Goal: Information Seeking & Learning: Learn about a topic

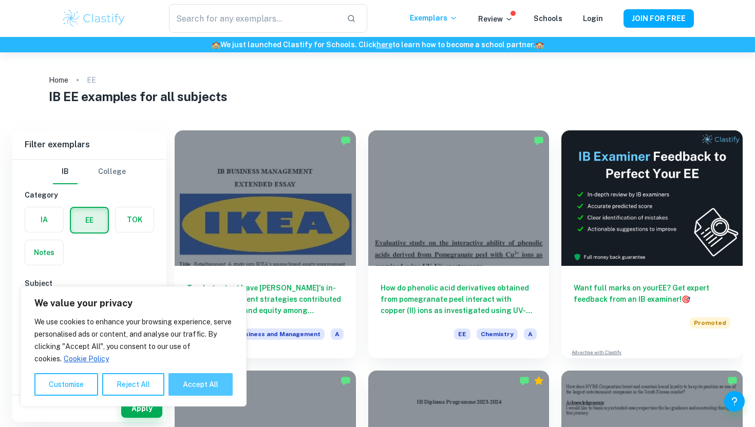
click at [206, 383] on button "Accept All" at bounding box center [200, 384] width 64 height 23
checkbox input "true"
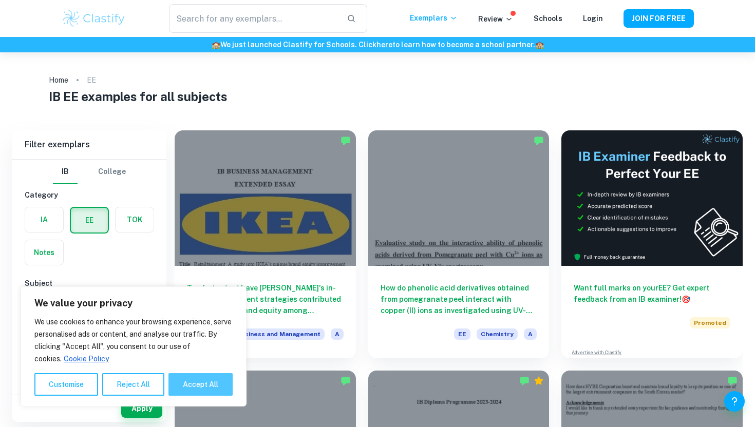
checkbox input "true"
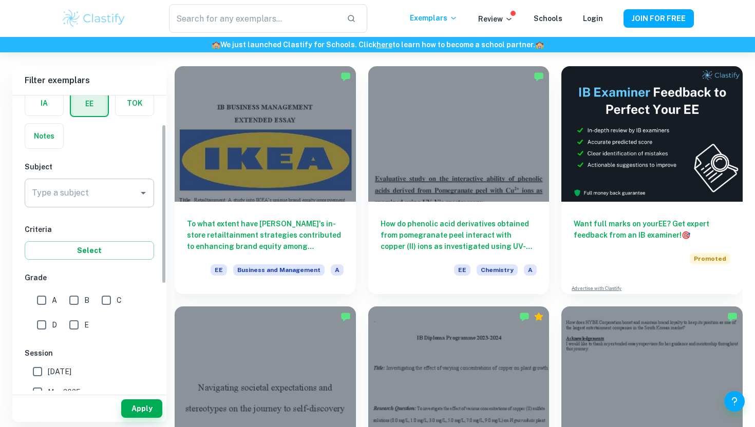
scroll to position [54, 0]
click at [41, 304] on input "A" at bounding box center [41, 299] width 21 height 21
checkbox input "true"
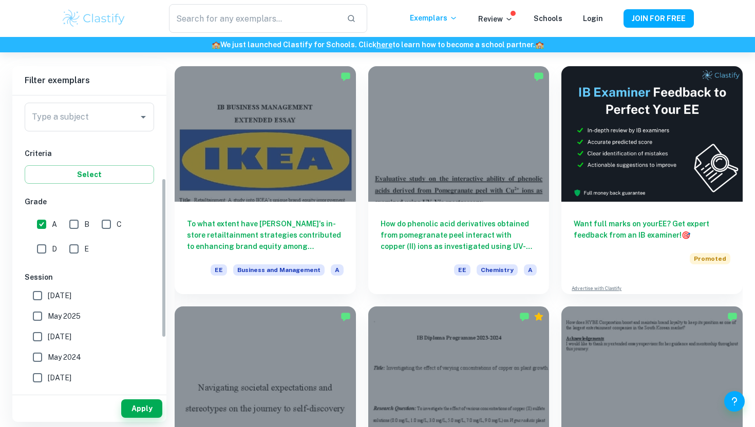
scroll to position [152, 0]
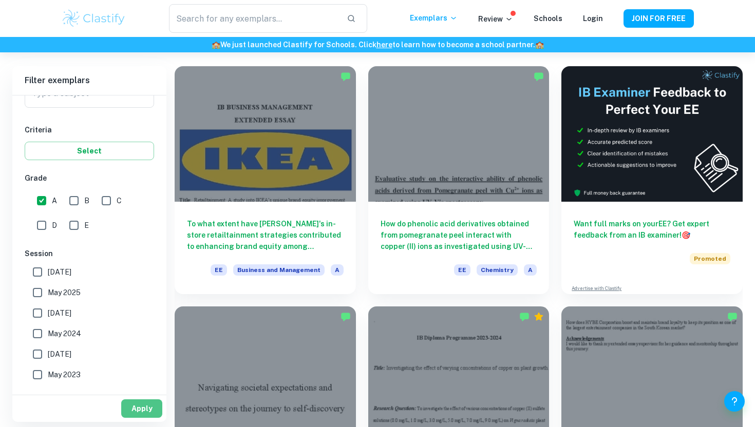
click at [141, 410] on button "Apply" at bounding box center [141, 409] width 41 height 18
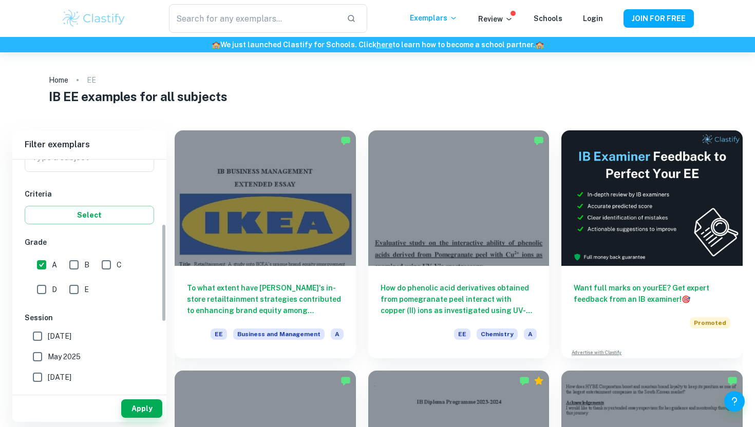
scroll to position [0, 0]
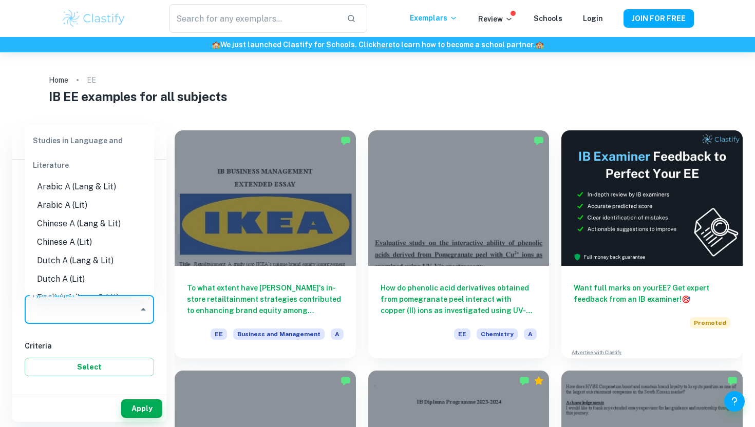
click at [90, 313] on input "Type a subject" at bounding box center [81, 310] width 105 height 20
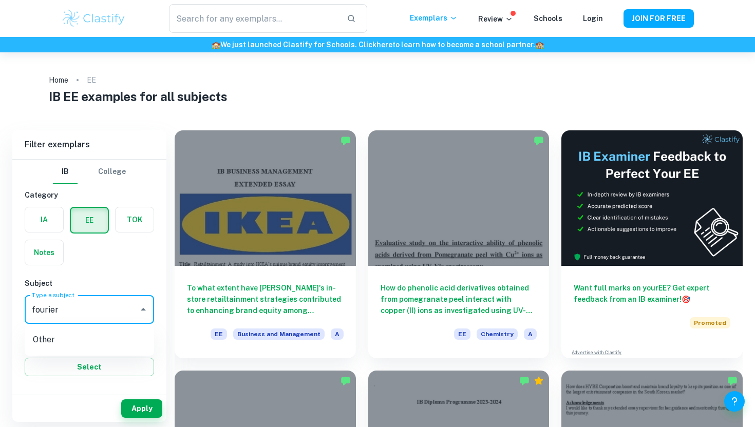
type input "fourier"
click at [150, 407] on button "Apply" at bounding box center [141, 409] width 41 height 18
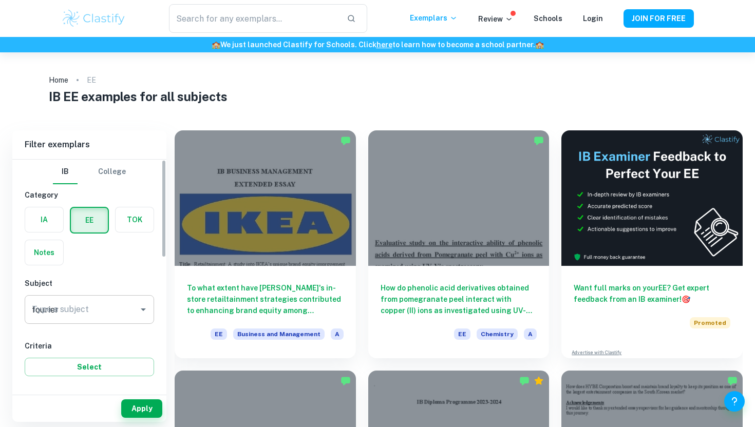
click at [125, 308] on input "fourier" at bounding box center [81, 310] width 105 height 20
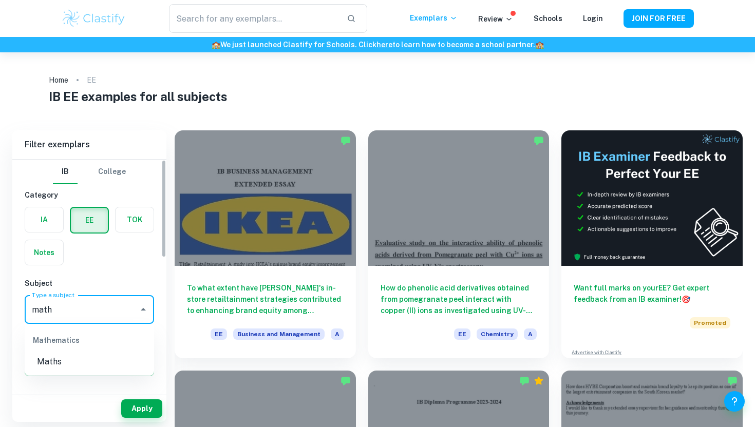
type input "math"
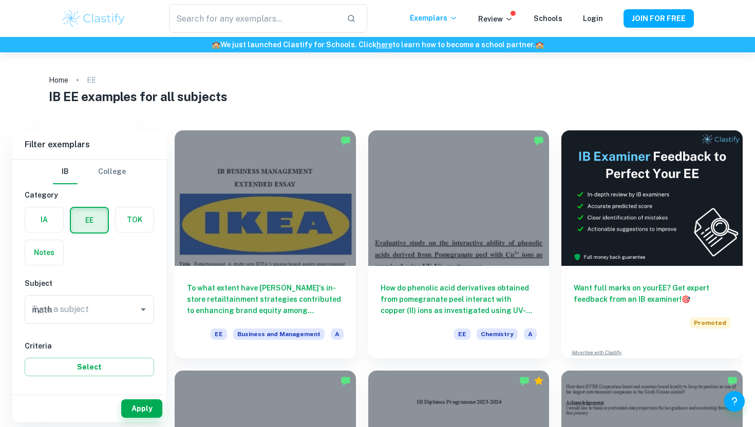
click at [146, 378] on div "IB College Category IA EE TOK Notes Subject Type a subject math Type a subject …" at bounding box center [89, 432] width 154 height 544
click at [120, 298] on div "math Type a subject" at bounding box center [89, 309] width 129 height 29
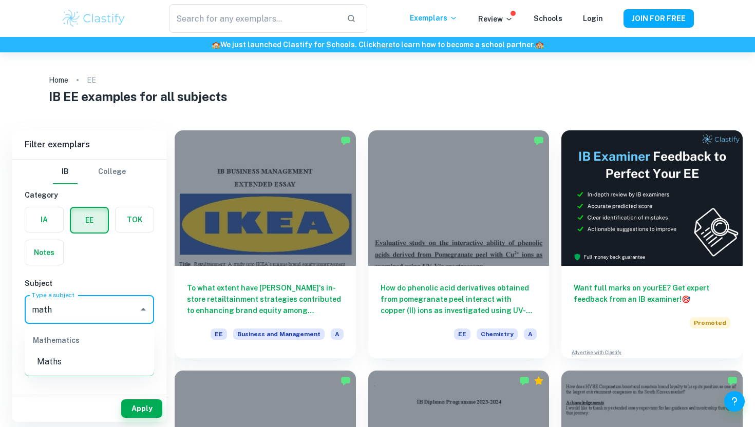
click at [95, 361] on li "Maths" at bounding box center [89, 362] width 129 height 18
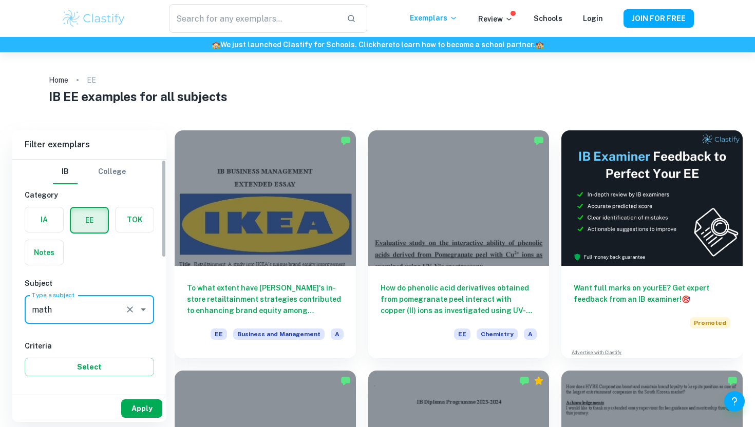
type input "Maths"
click at [156, 406] on button "Apply" at bounding box center [141, 409] width 41 height 18
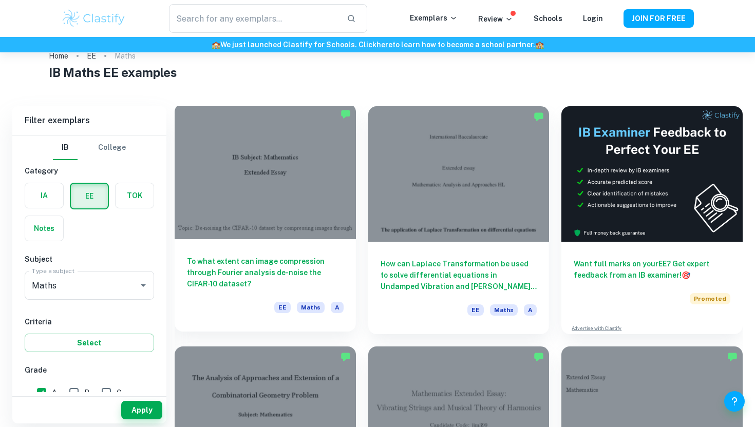
scroll to position [28, 0]
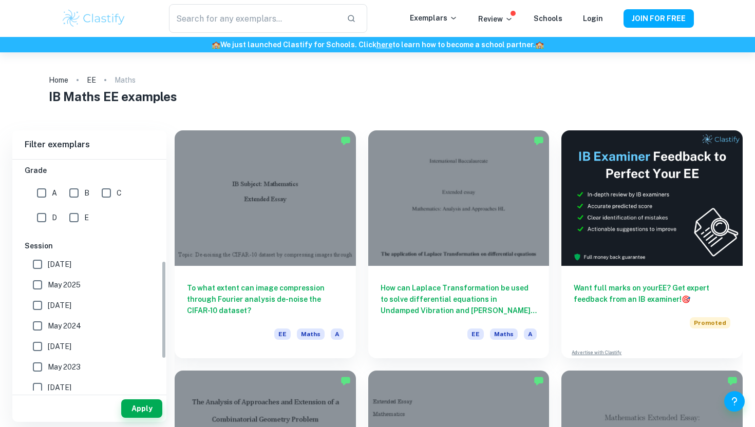
scroll to position [214, 0]
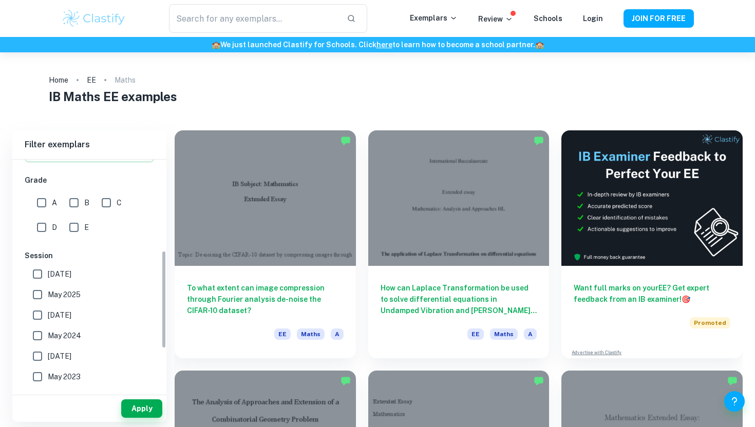
click at [40, 199] on input "A" at bounding box center [41, 203] width 21 height 21
checkbox input "true"
click at [144, 409] on button "Apply" at bounding box center [141, 409] width 41 height 18
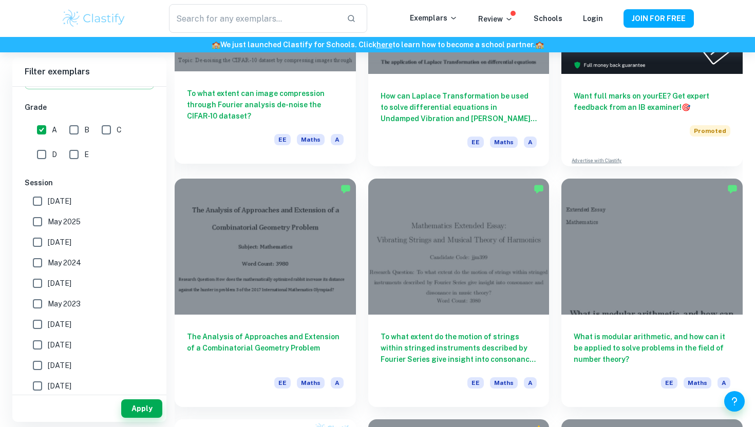
scroll to position [176, 0]
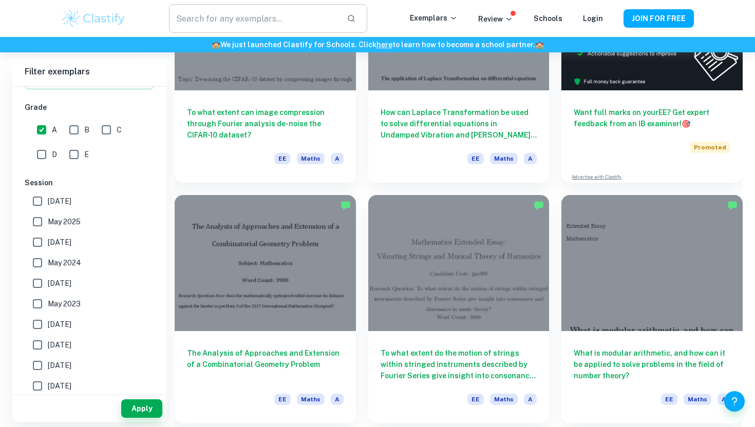
click at [237, 20] on input "text" at bounding box center [254, 18] width 170 height 29
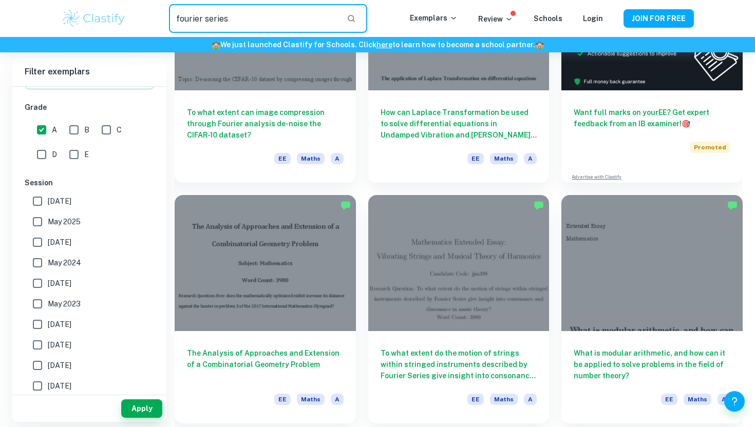
type input "fourier series"
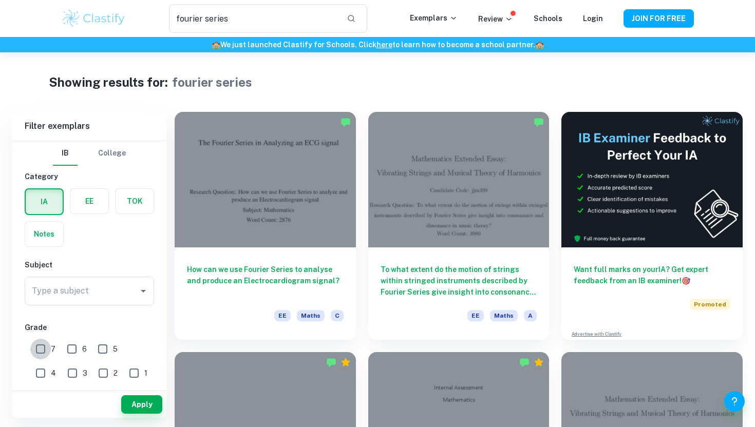
click at [44, 345] on input "7" at bounding box center [40, 349] width 21 height 21
checkbox input "true"
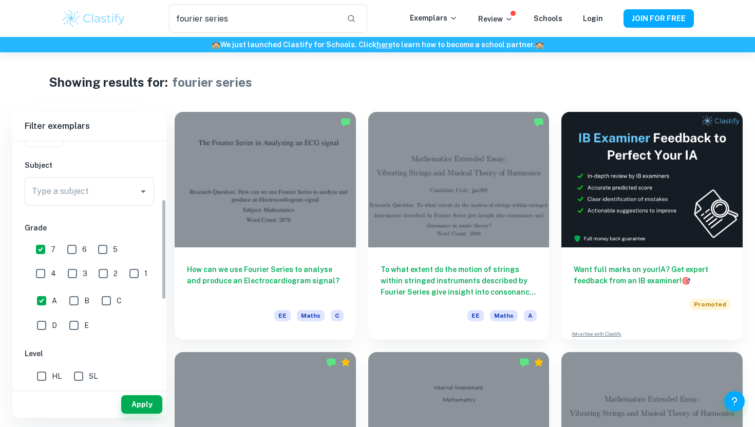
scroll to position [168, 0]
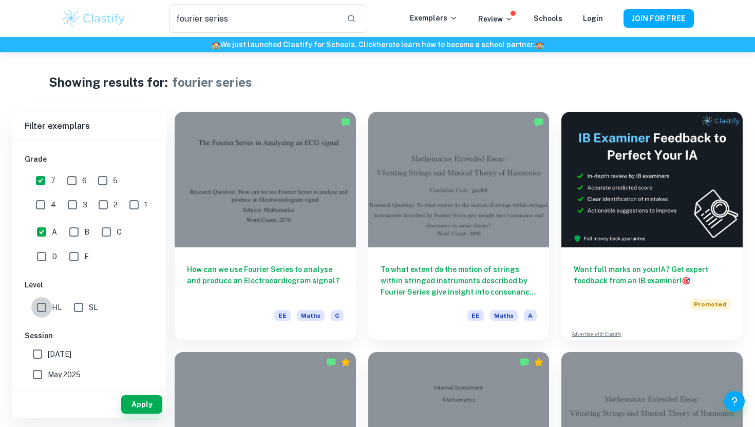
click at [42, 307] on input "HL" at bounding box center [41, 307] width 21 height 21
checkbox input "true"
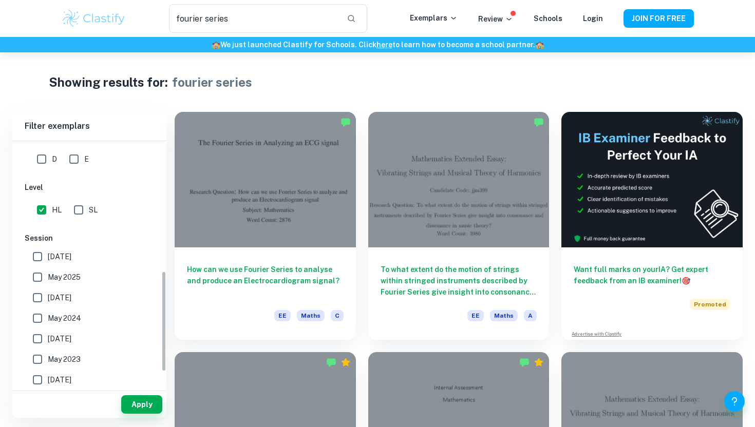
scroll to position [334, 0]
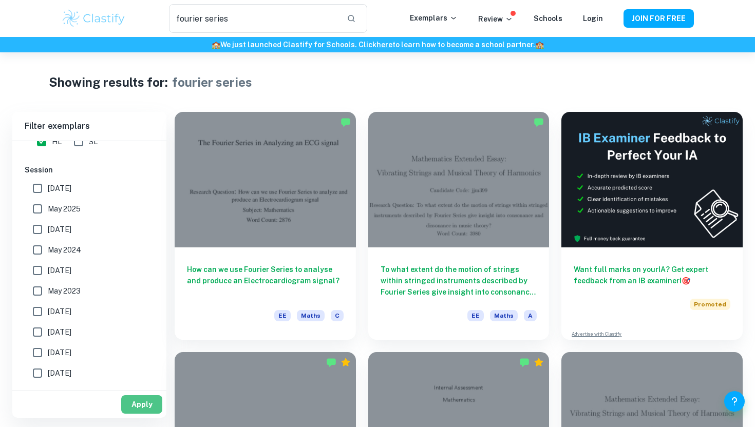
click at [137, 399] on button "Apply" at bounding box center [141, 405] width 41 height 18
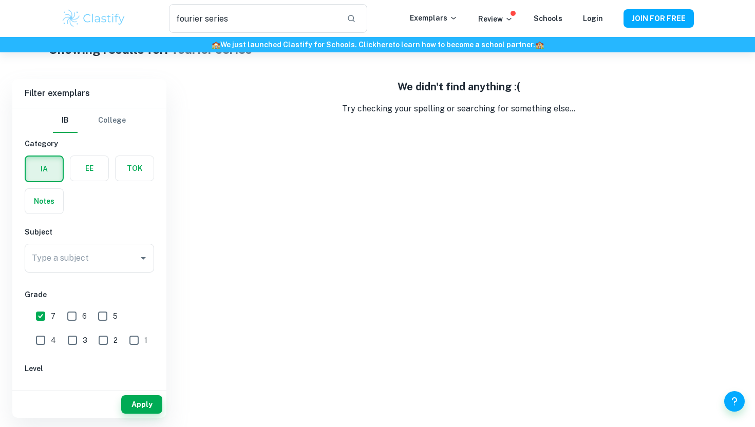
scroll to position [52, 0]
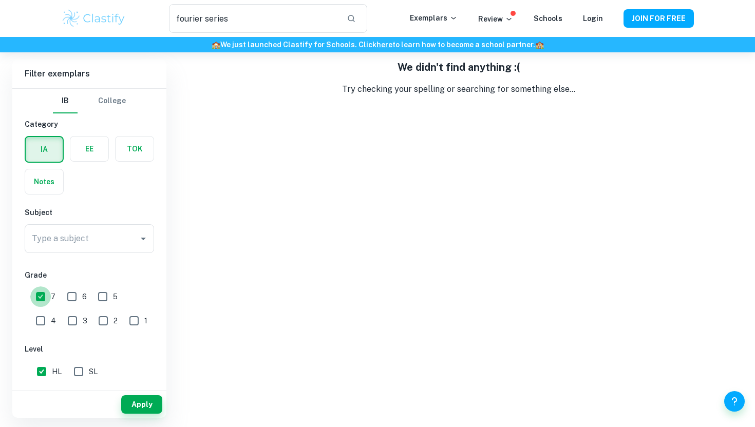
click at [39, 297] on input "7" at bounding box center [40, 297] width 21 height 21
checkbox input "false"
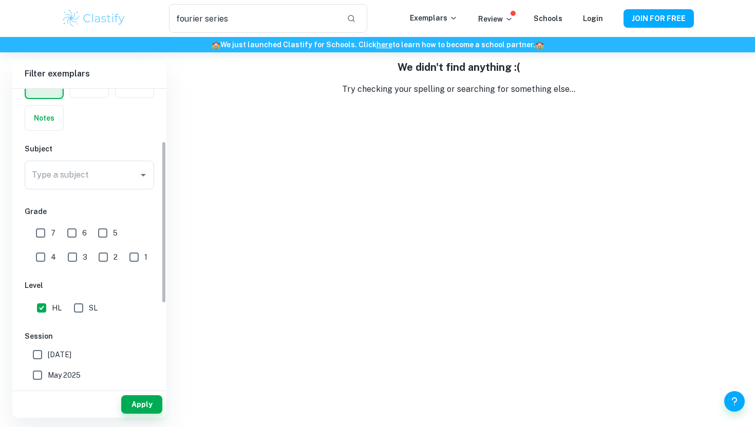
scroll to position [0, 0]
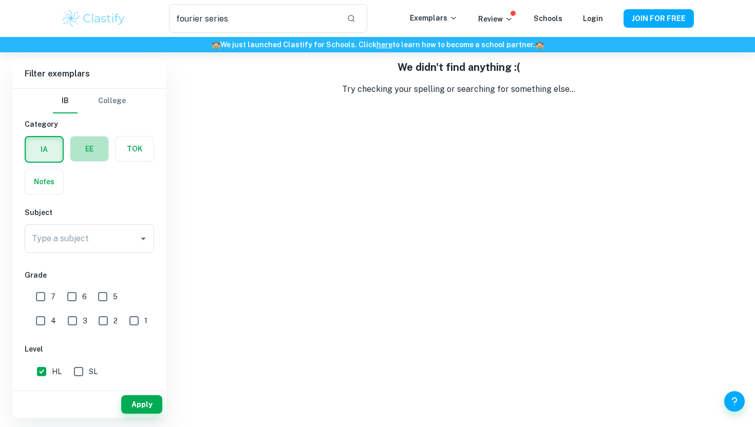
click at [93, 145] on label "button" at bounding box center [89, 149] width 38 height 25
click at [0, 0] on input "radio" at bounding box center [0, 0] width 0 height 0
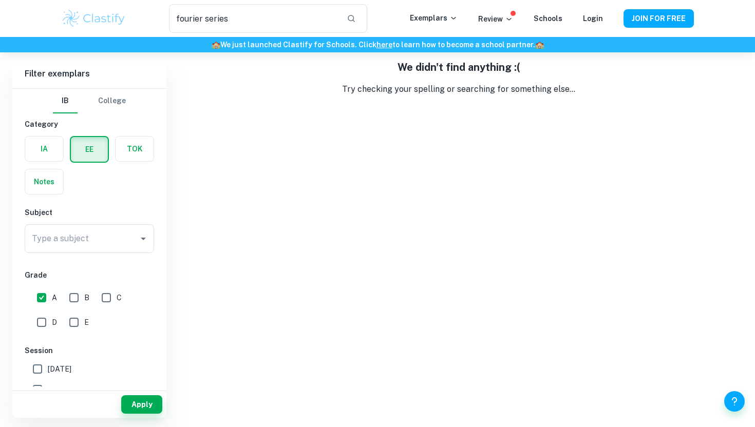
click at [141, 392] on div "Apply" at bounding box center [89, 404] width 154 height 27
click at [141, 405] on button "Apply" at bounding box center [141, 405] width 41 height 18
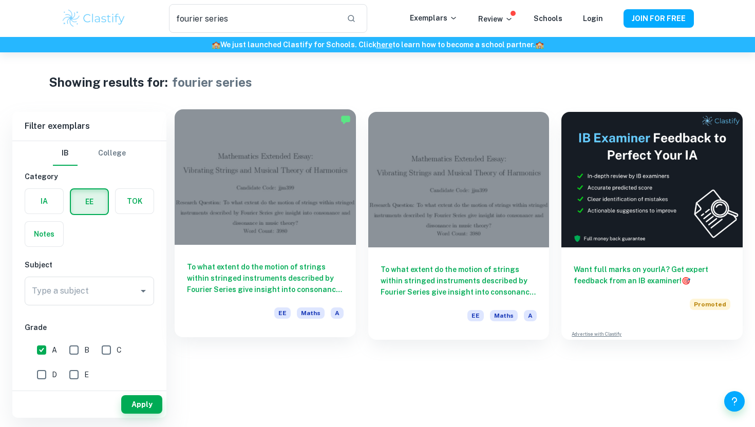
click at [261, 230] on div at bounding box center [265, 177] width 181 height 136
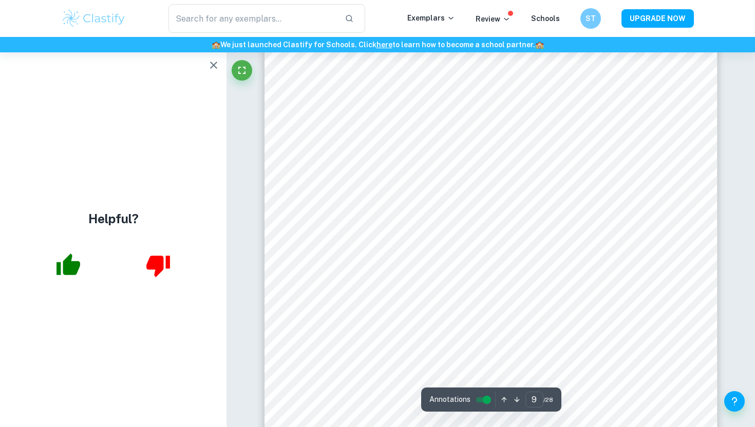
scroll to position [5418, 0]
click at [215, 63] on icon "button" at bounding box center [213, 65] width 7 height 7
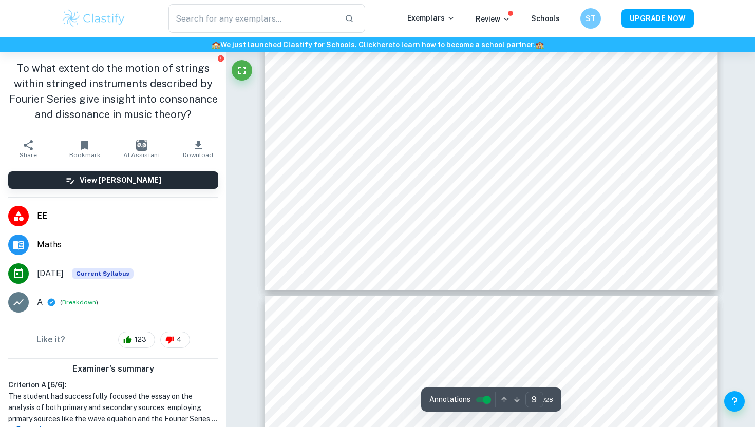
scroll to position [5798, 0]
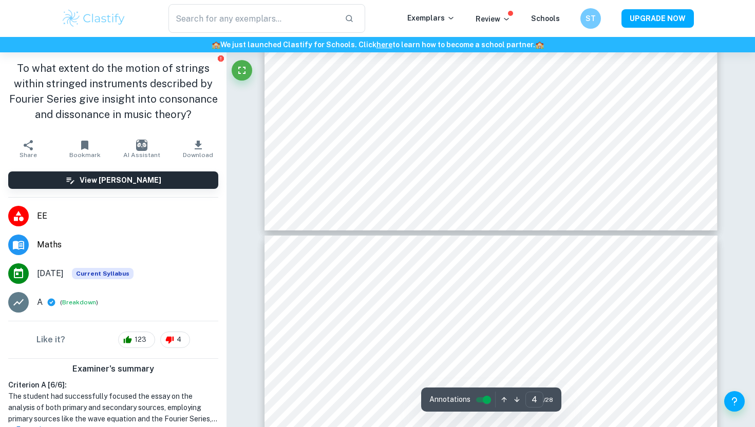
type input "3"
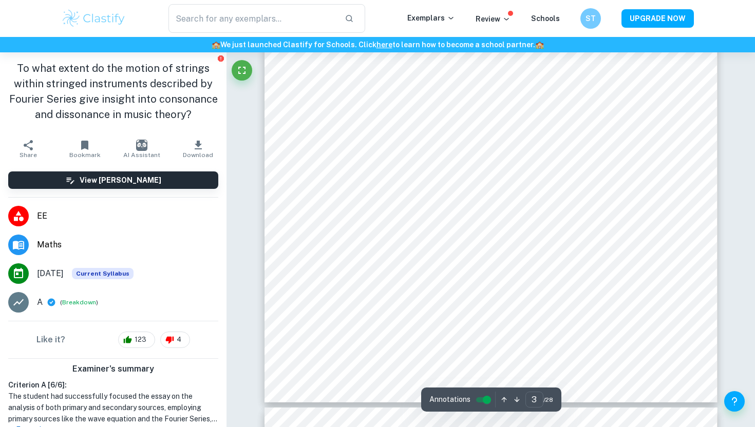
scroll to position [1708, 0]
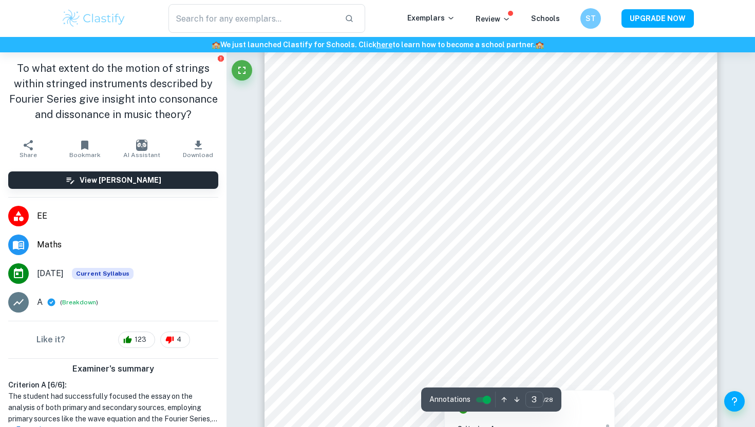
click at [467, 143] on div at bounding box center [490, 146] width 367 height 24
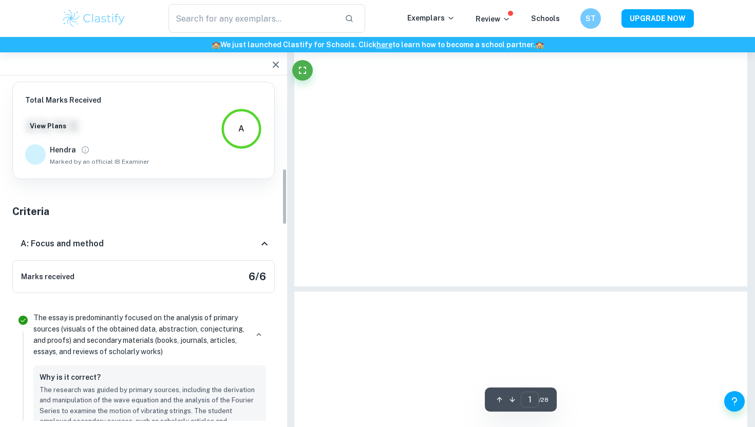
type input "3"
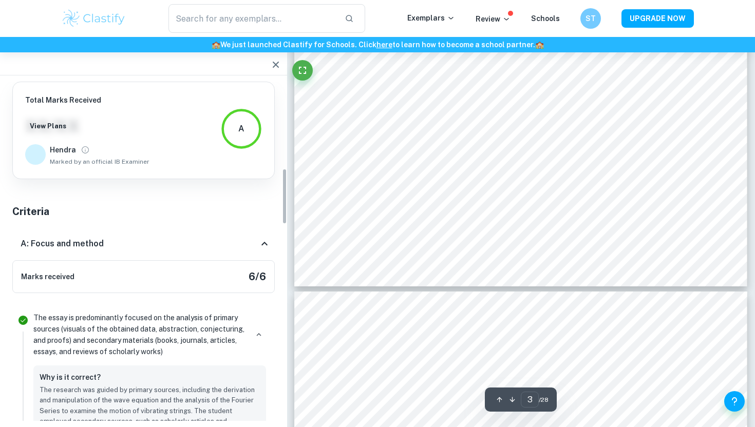
scroll to position [524, 0]
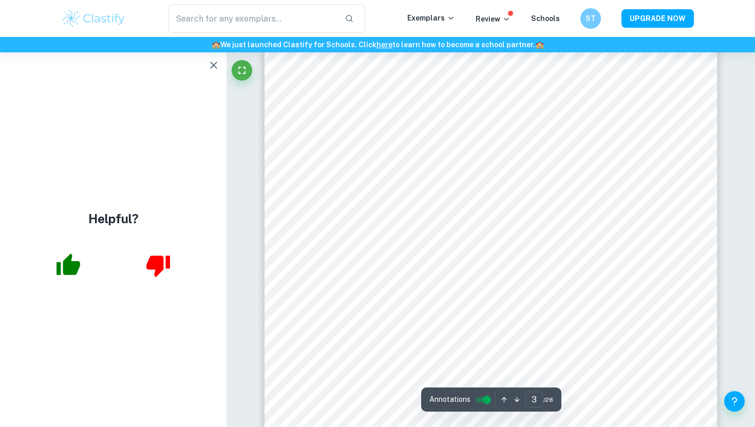
click at [209, 62] on icon "button" at bounding box center [214, 65] width 12 height 12
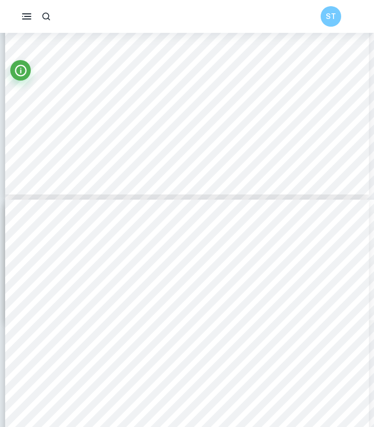
scroll to position [3458, 0]
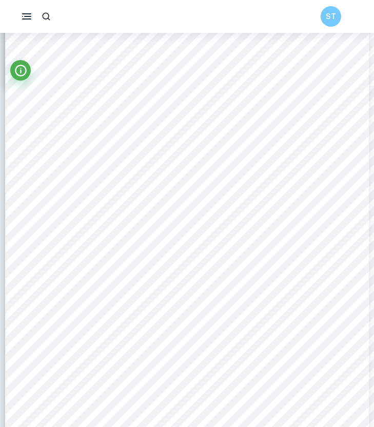
type input "6"
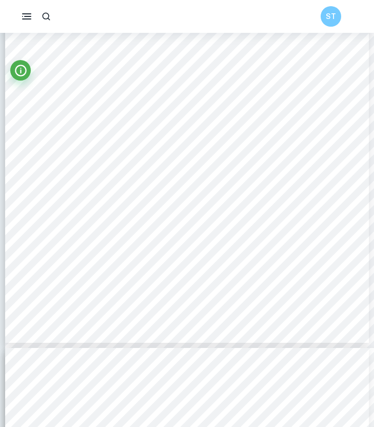
scroll to position [2878, 0]
